Goal: Task Accomplishment & Management: Use online tool/utility

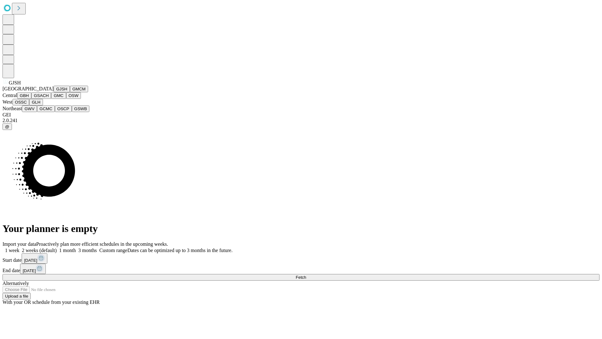
click at [54, 92] on button "GJSH" at bounding box center [62, 89] width 16 height 7
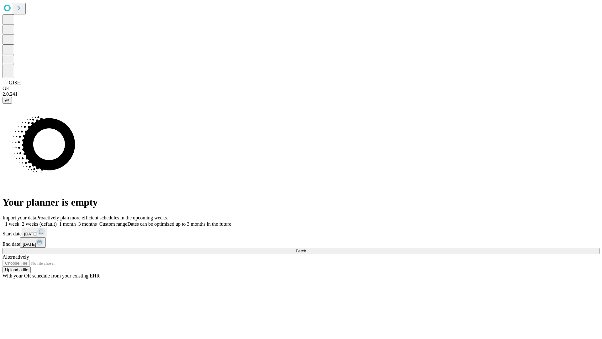
click at [19, 221] on label "1 week" at bounding box center [11, 223] width 17 height 5
click at [306, 248] on span "Fetch" at bounding box center [301, 250] width 10 height 5
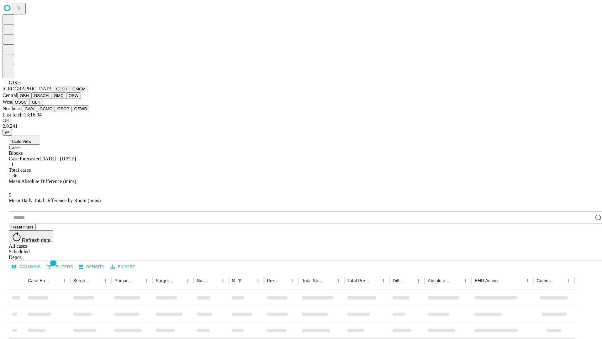
click at [70, 92] on button "GMCM" at bounding box center [79, 89] width 18 height 7
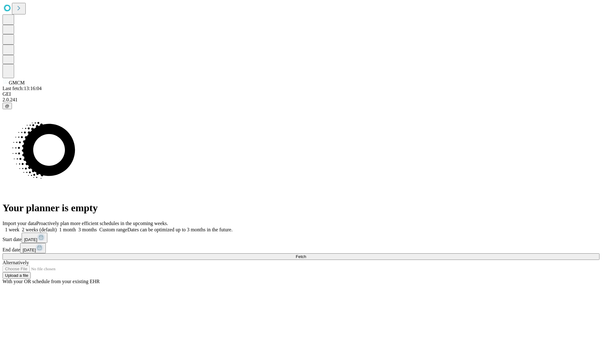
click at [19, 227] on label "1 week" at bounding box center [11, 229] width 17 height 5
click at [306, 254] on span "Fetch" at bounding box center [301, 256] width 10 height 5
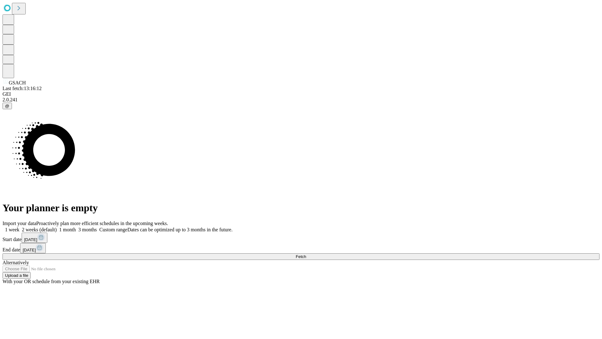
click at [19, 227] on label "1 week" at bounding box center [11, 229] width 17 height 5
click at [306, 254] on span "Fetch" at bounding box center [301, 256] width 10 height 5
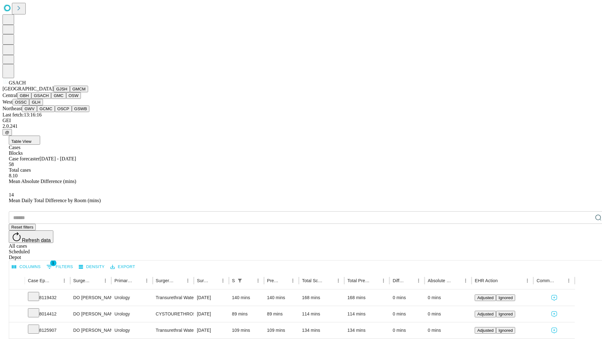
click at [51, 99] on button "GMC" at bounding box center [58, 95] width 15 height 7
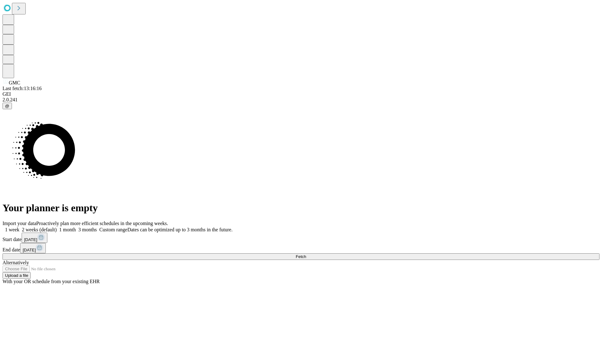
click at [306, 254] on span "Fetch" at bounding box center [301, 256] width 10 height 5
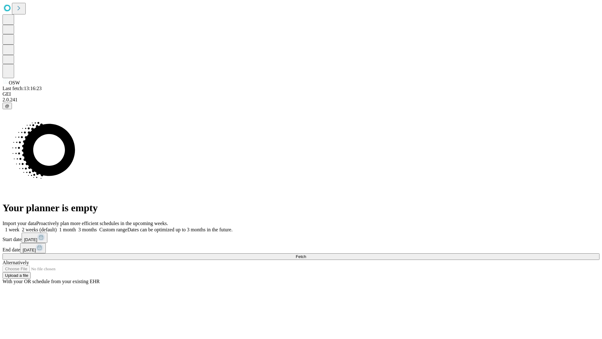
click at [19, 227] on label "1 week" at bounding box center [11, 229] width 17 height 5
click at [306, 254] on span "Fetch" at bounding box center [301, 256] width 10 height 5
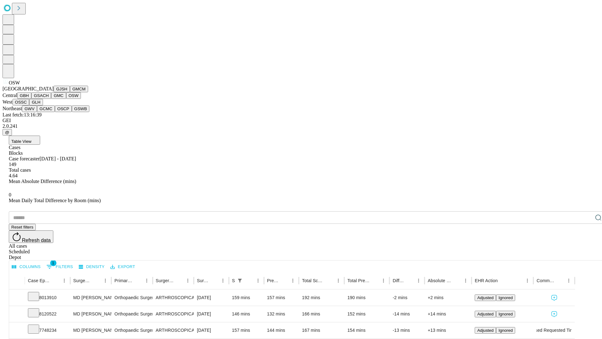
click at [29, 105] on button "OSSC" at bounding box center [21, 102] width 17 height 7
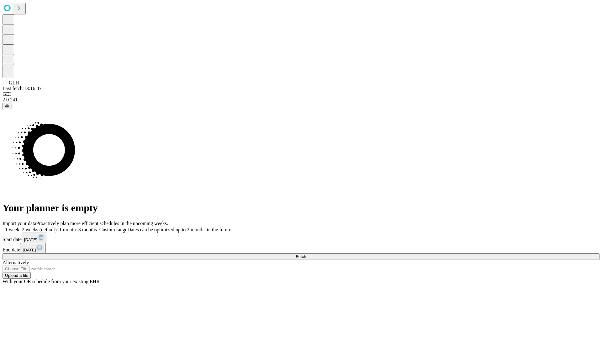
click at [19, 227] on label "1 week" at bounding box center [11, 229] width 17 height 5
click at [306, 254] on span "Fetch" at bounding box center [301, 256] width 10 height 5
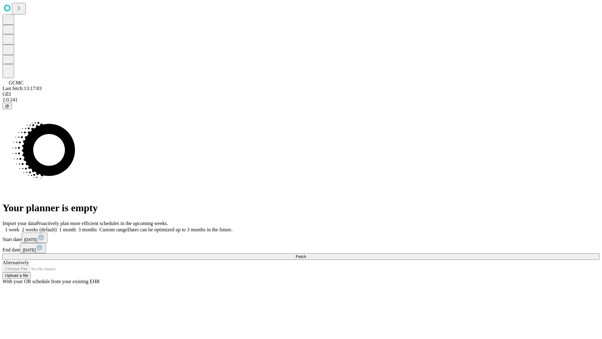
click at [19, 227] on label "1 week" at bounding box center [11, 229] width 17 height 5
click at [306, 254] on span "Fetch" at bounding box center [301, 256] width 10 height 5
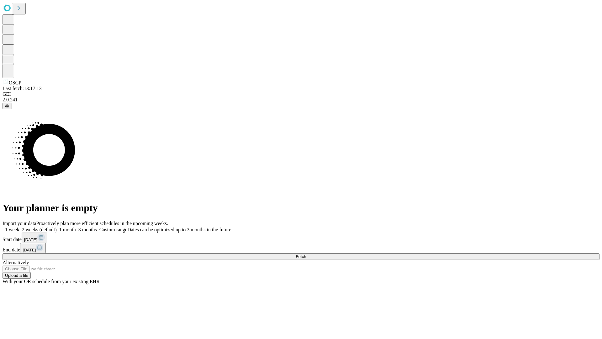
click at [19, 227] on label "1 week" at bounding box center [11, 229] width 17 height 5
click at [306, 254] on span "Fetch" at bounding box center [301, 256] width 10 height 5
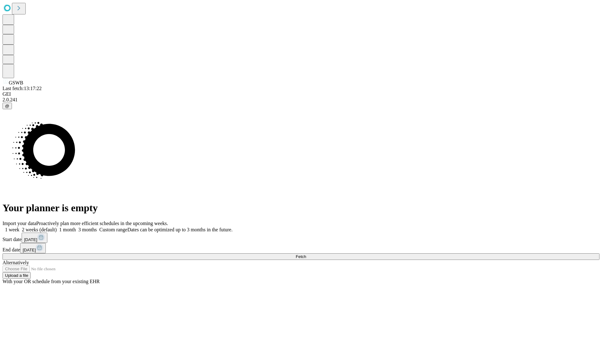
click at [19, 227] on label "1 week" at bounding box center [11, 229] width 17 height 5
click at [306, 254] on span "Fetch" at bounding box center [301, 256] width 10 height 5
